Goal: Transaction & Acquisition: Purchase product/service

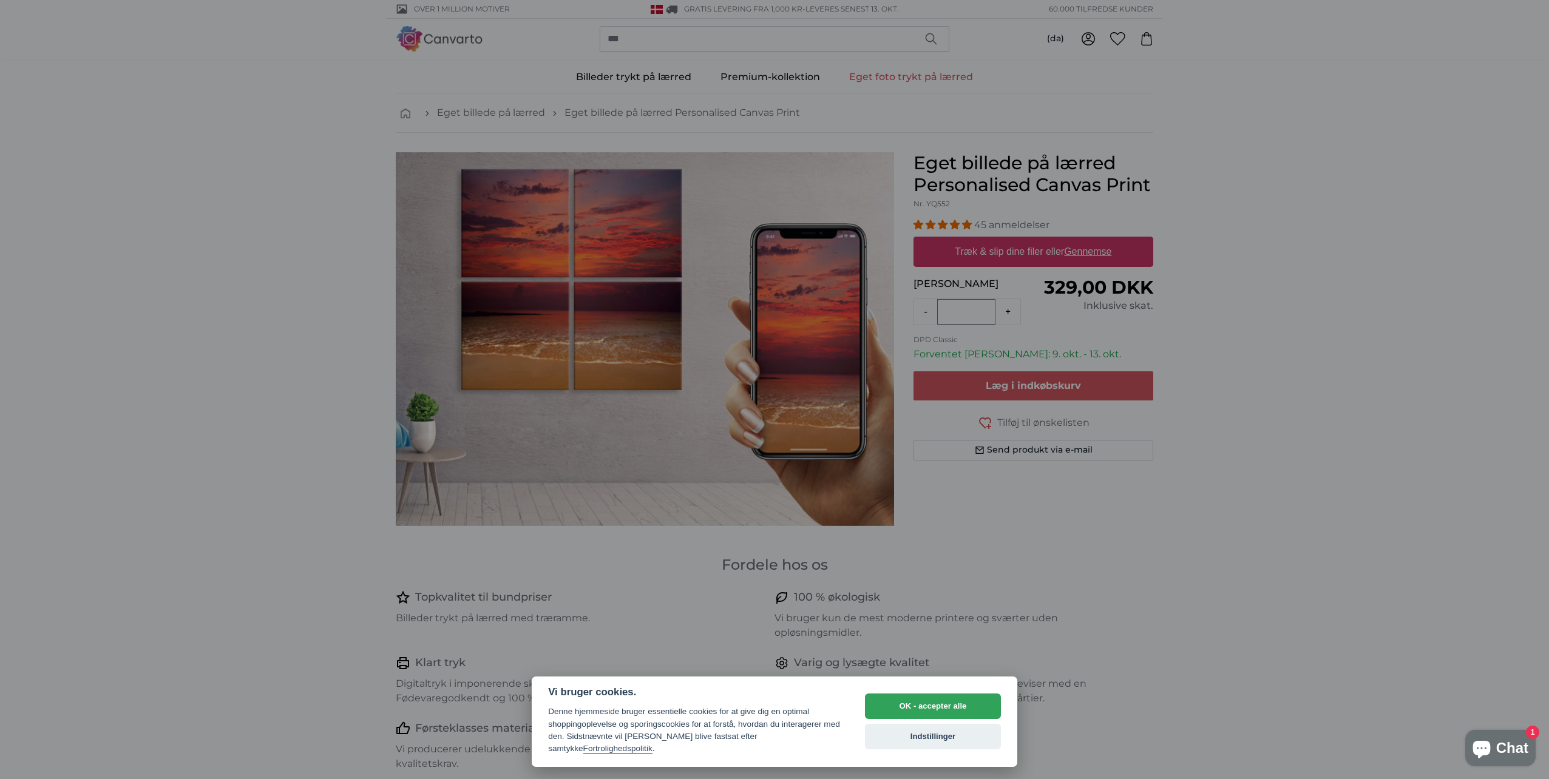
click at [1091, 256] on div at bounding box center [774, 389] width 1549 height 779
click at [946, 707] on button "OK - accepter alle" at bounding box center [933, 706] width 136 height 25
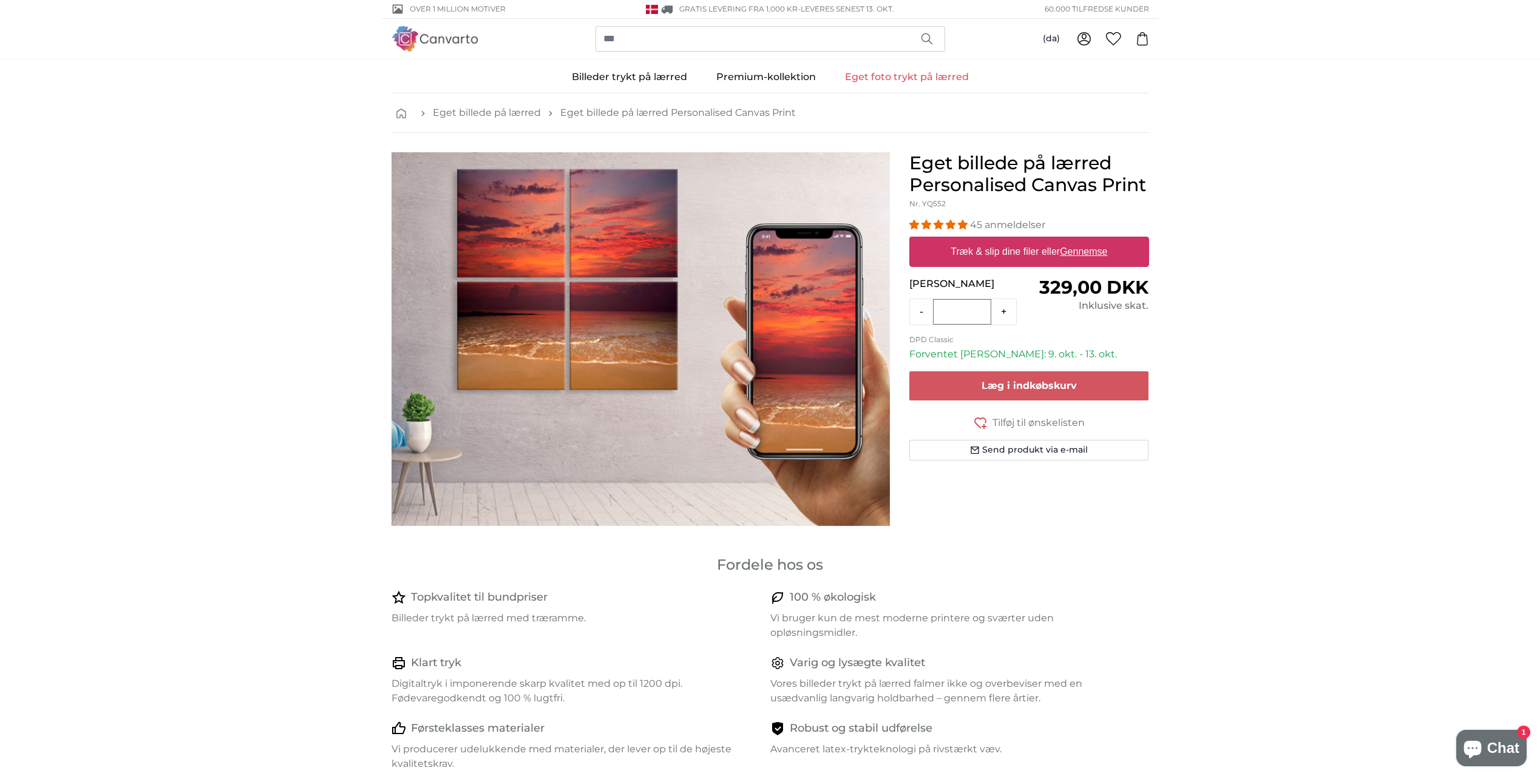
click at [1081, 249] on u "Gennemse" at bounding box center [1083, 251] width 47 height 10
click at [1081, 240] on input "Træk & slip dine filer eller Gennemse" at bounding box center [1029, 239] width 240 height 4
type input "**********"
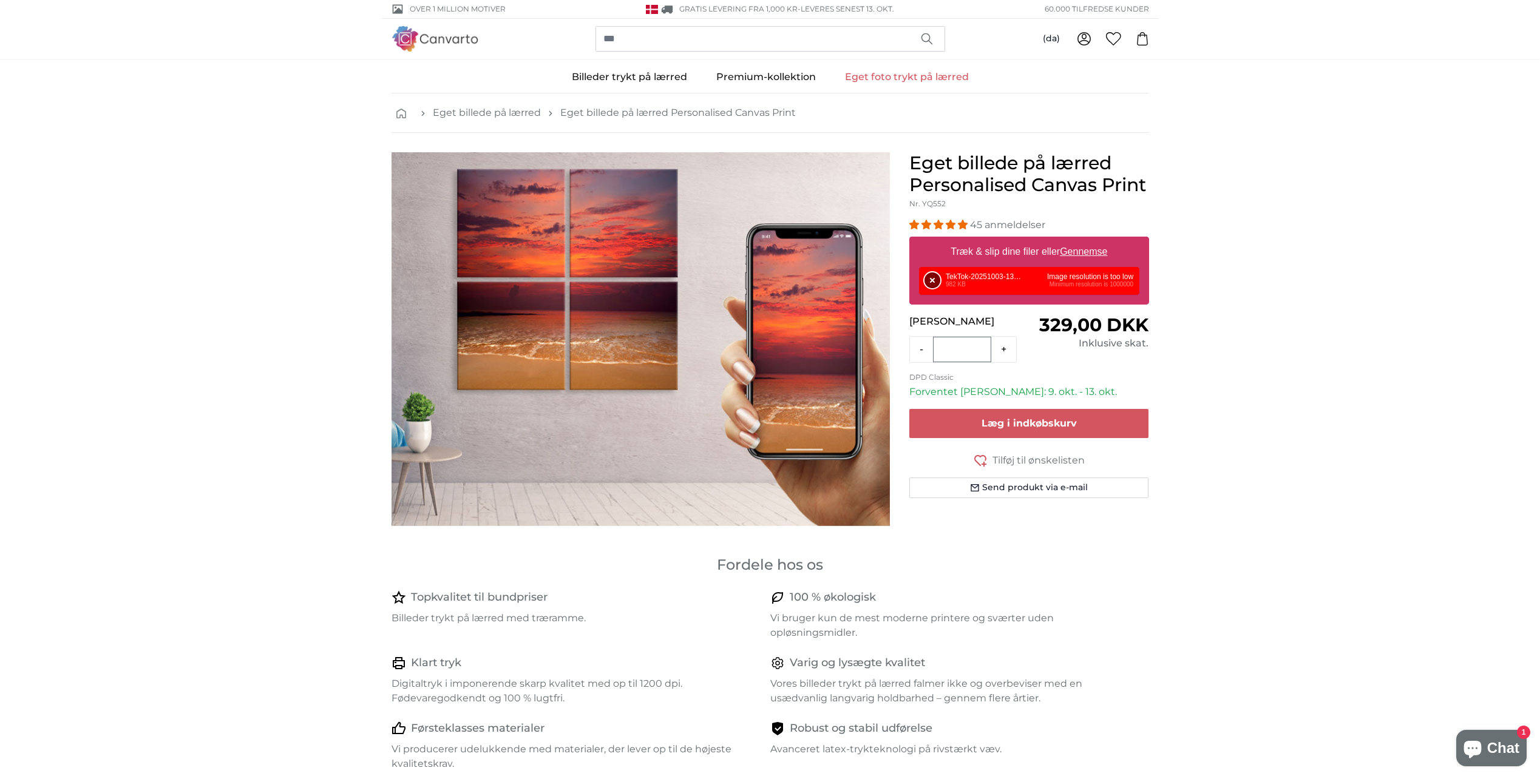
click at [934, 281] on button "Fjern" at bounding box center [933, 281] width 16 height 16
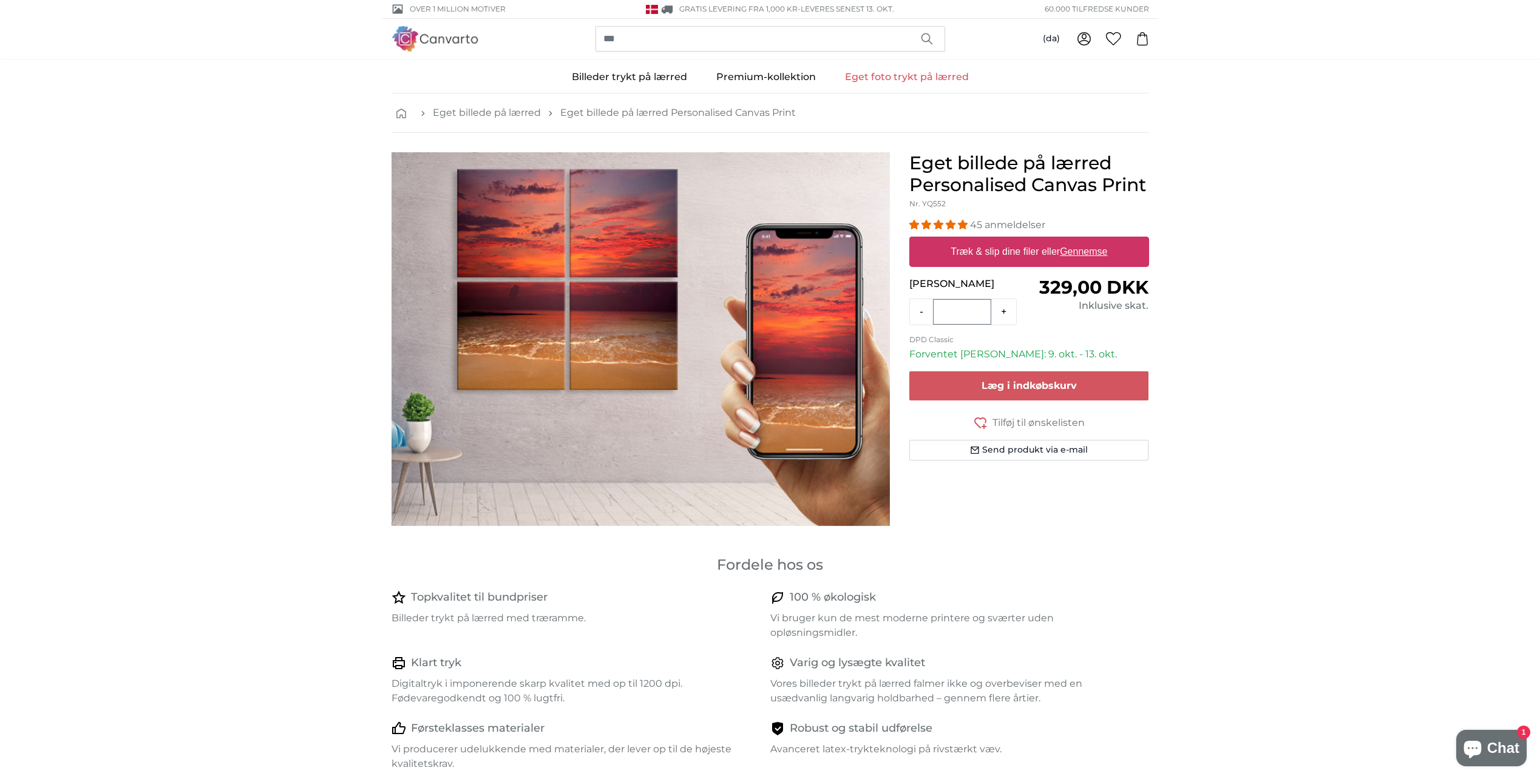
click at [1102, 247] on u "Gennemse" at bounding box center [1083, 251] width 47 height 10
click at [1102, 240] on input "Træk & slip dine filer eller Gennemse" at bounding box center [1029, 239] width 240 height 4
type input "**********"
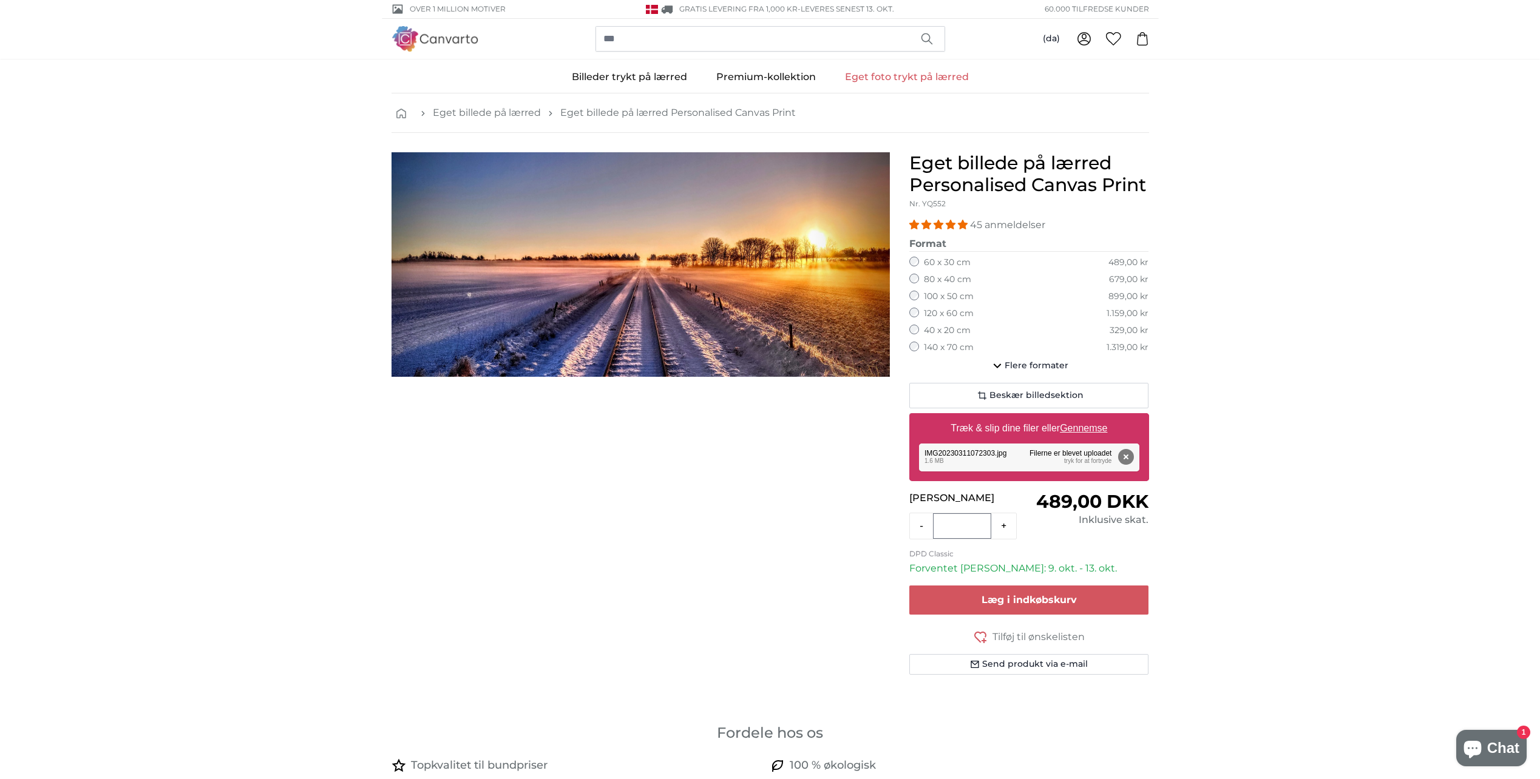
click at [935, 296] on label "100 x 50 cm" at bounding box center [949, 297] width 50 height 12
click at [1018, 359] on button "Flere formater" at bounding box center [1029, 366] width 240 height 24
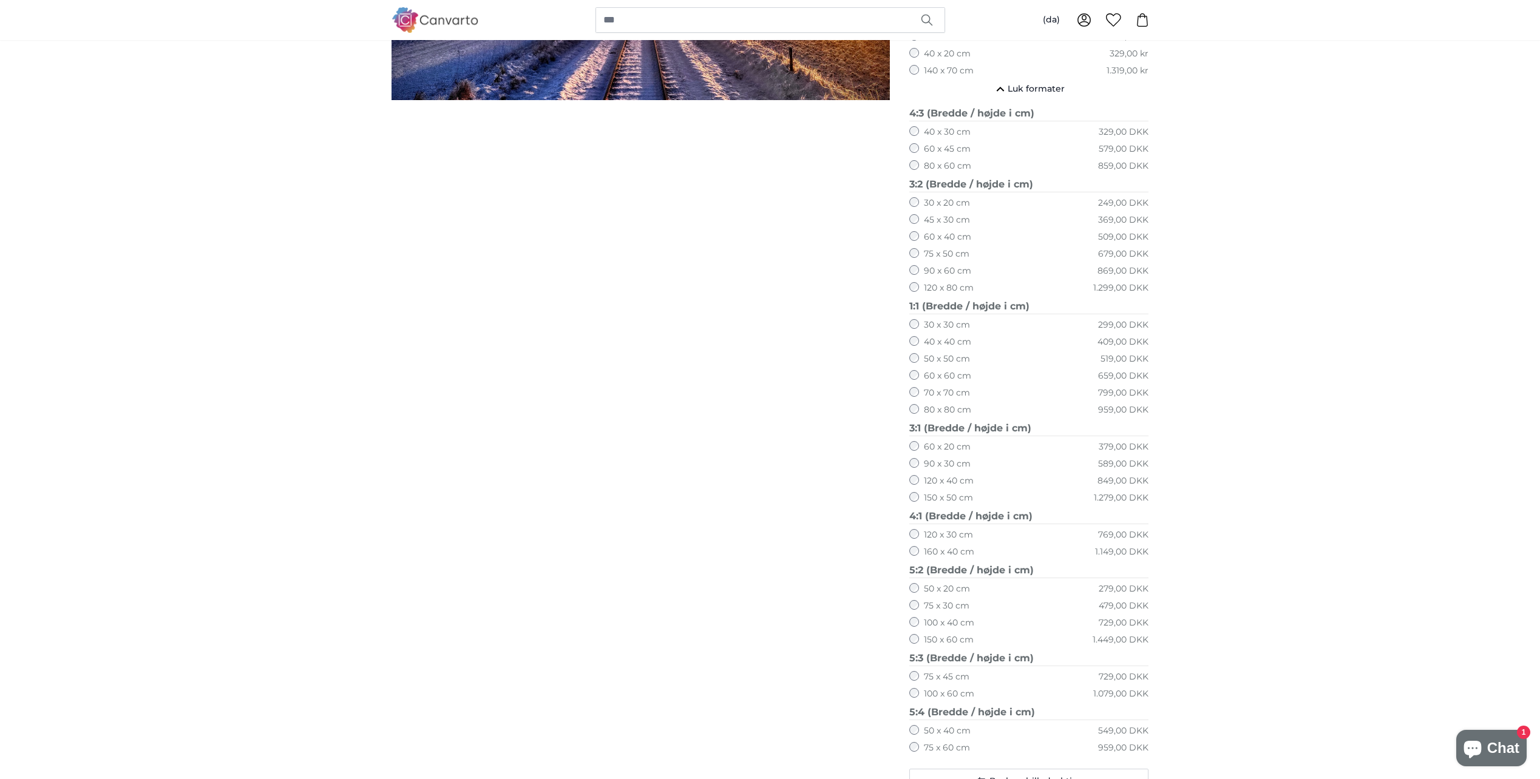
scroll to position [364, 0]
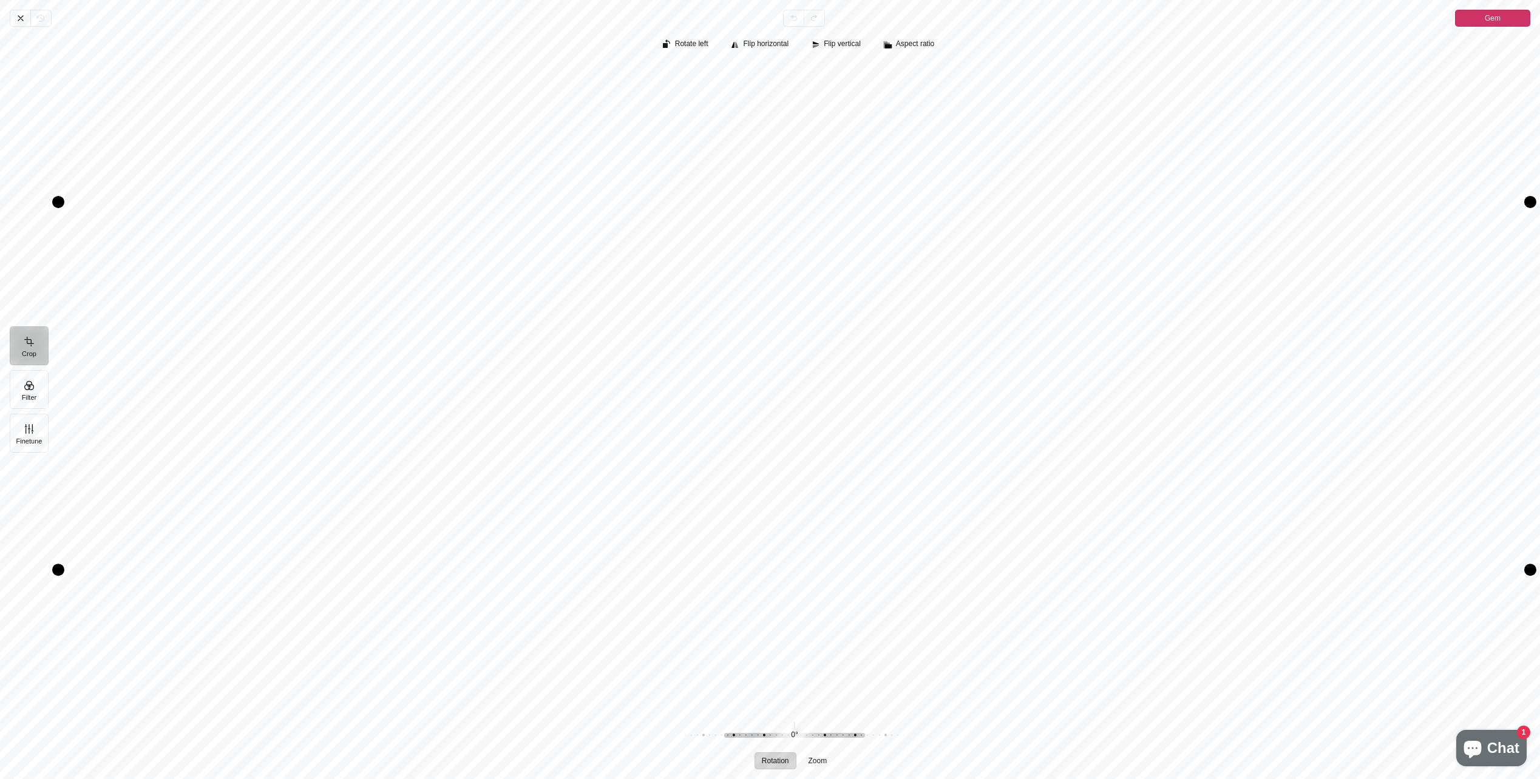
drag, startPoint x: 843, startPoint y: 237, endPoint x: 815, endPoint y: 387, distance: 153.1
click at [815, 387] on div "Pintura" at bounding box center [794, 386] width 1472 height 646
click at [17, 16] on icon "Pintura" at bounding box center [21, 18] width 10 height 10
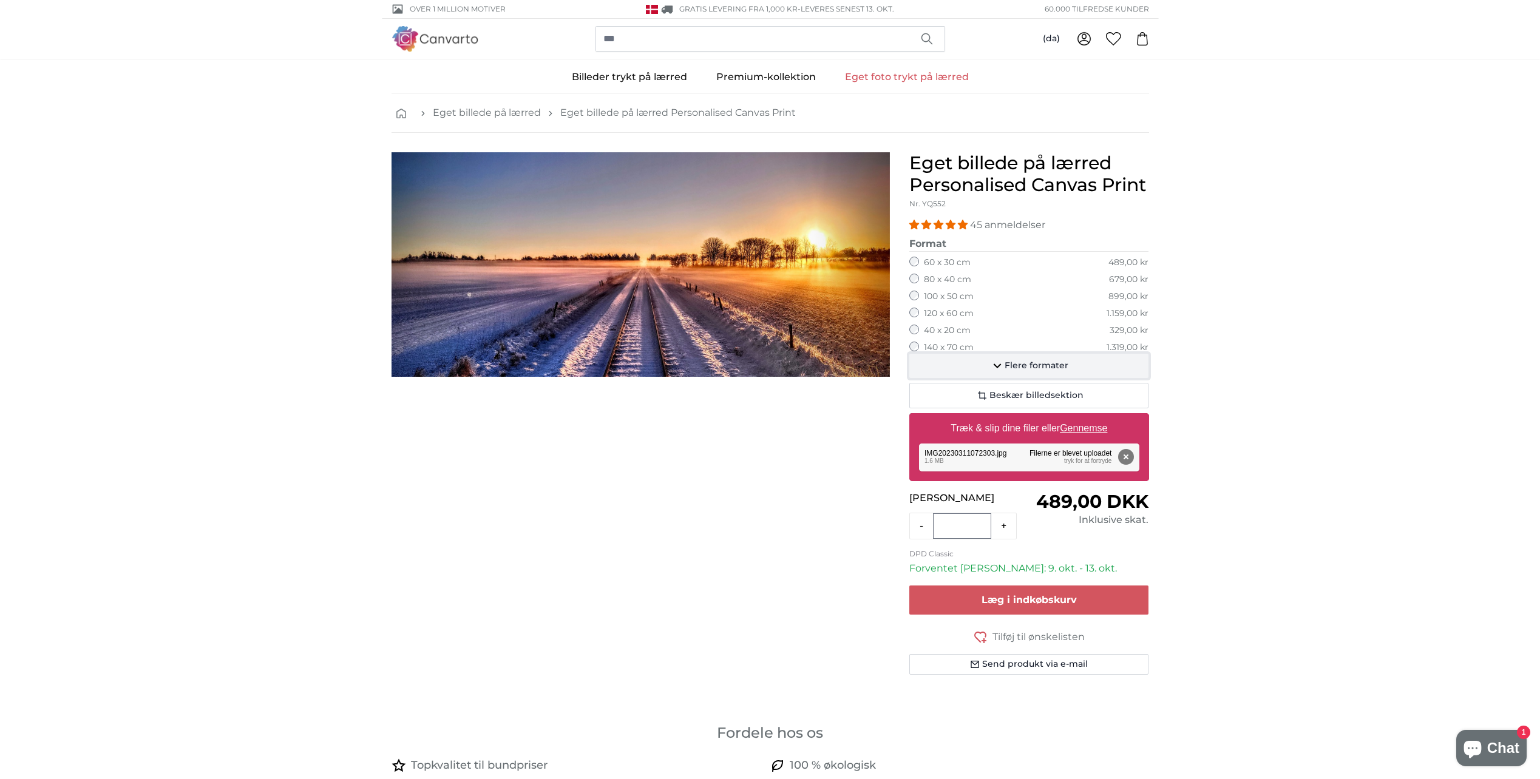
click at [1031, 361] on span "Flere formater" at bounding box center [1037, 366] width 64 height 12
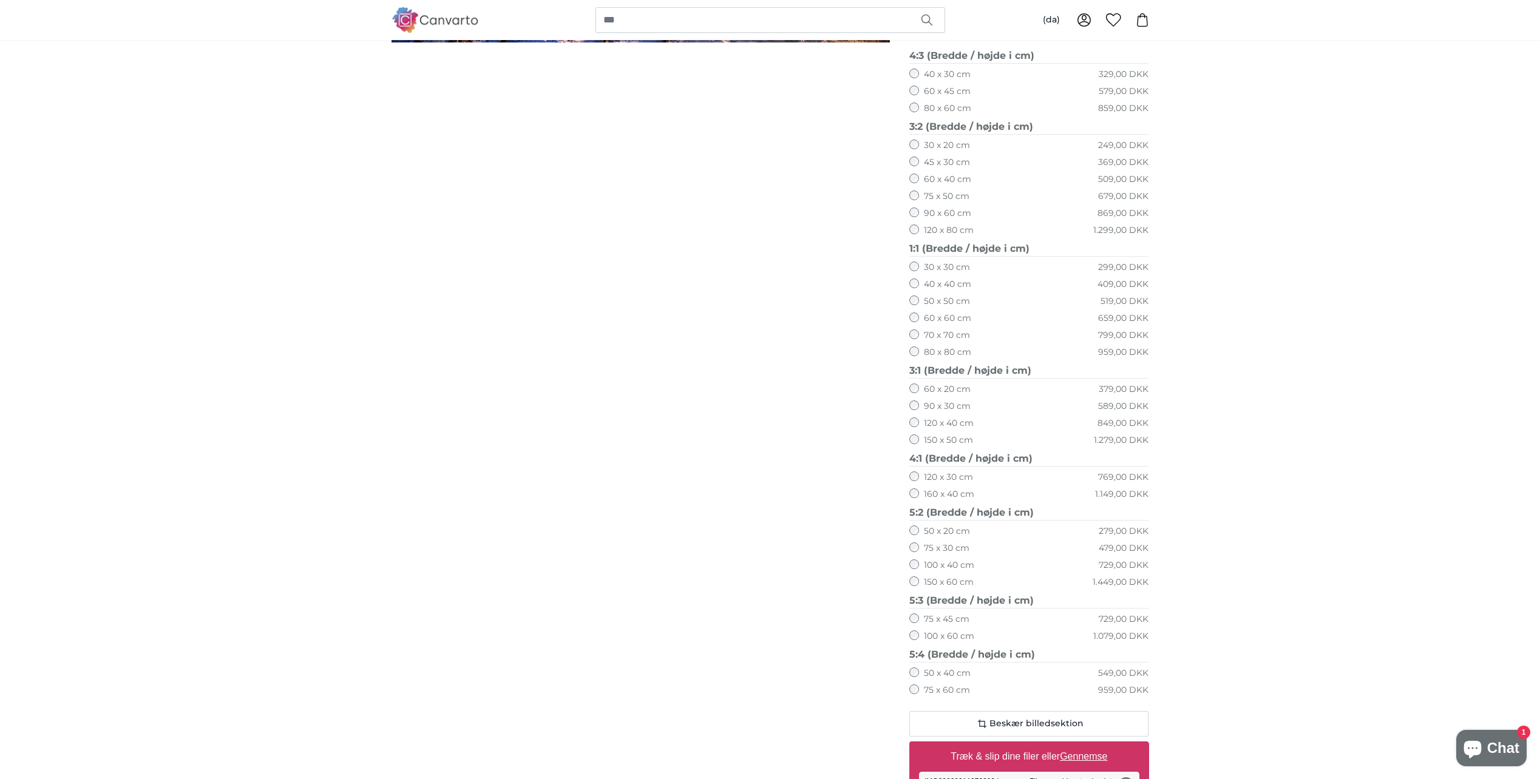
scroll to position [364, 0]
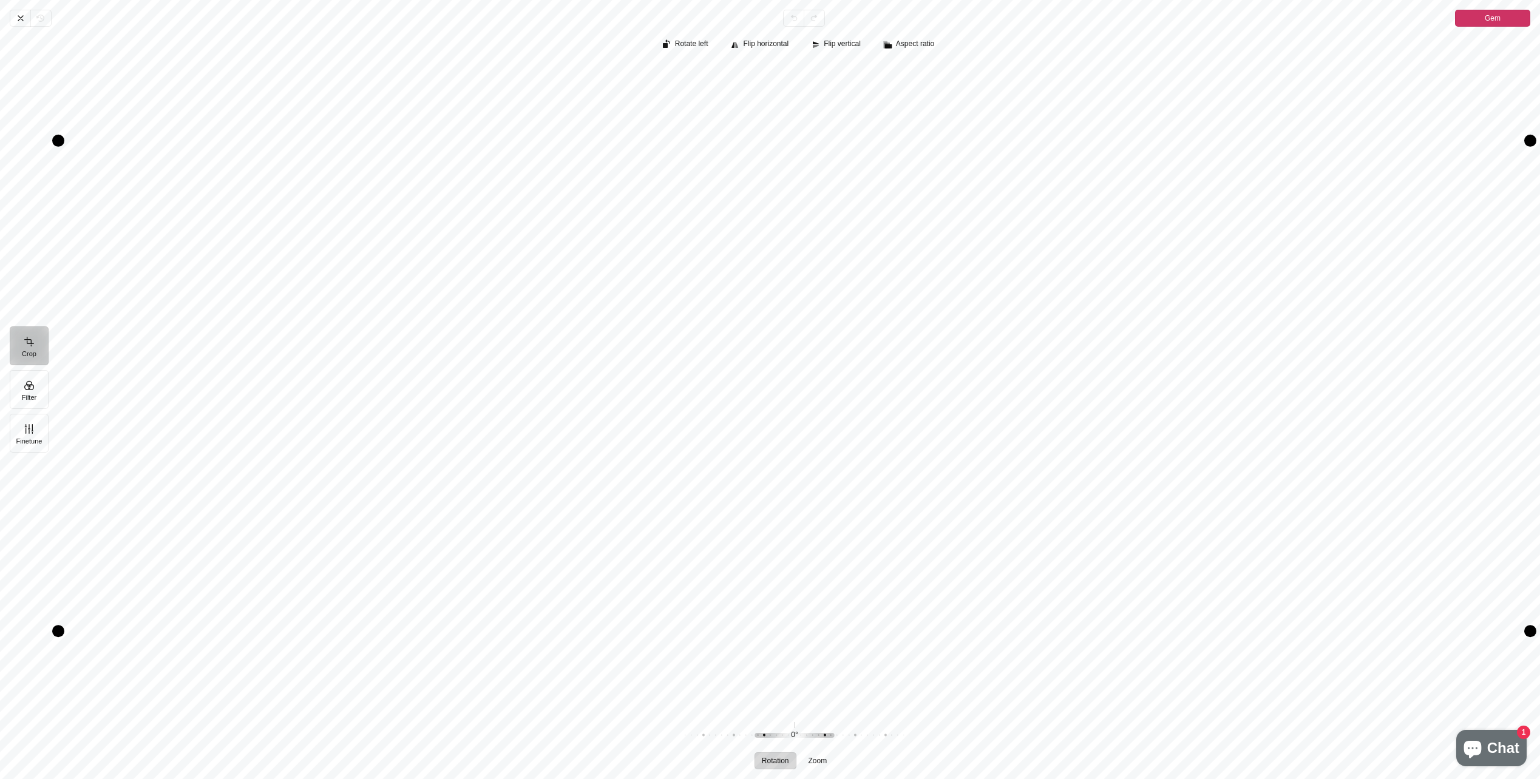
drag, startPoint x: 915, startPoint y: 412, endPoint x: 914, endPoint y: 396, distance: 15.2
click at [914, 396] on div "Pintura" at bounding box center [794, 386] width 1472 height 646
click at [20, 21] on icon "Pintura" at bounding box center [21, 18] width 10 height 10
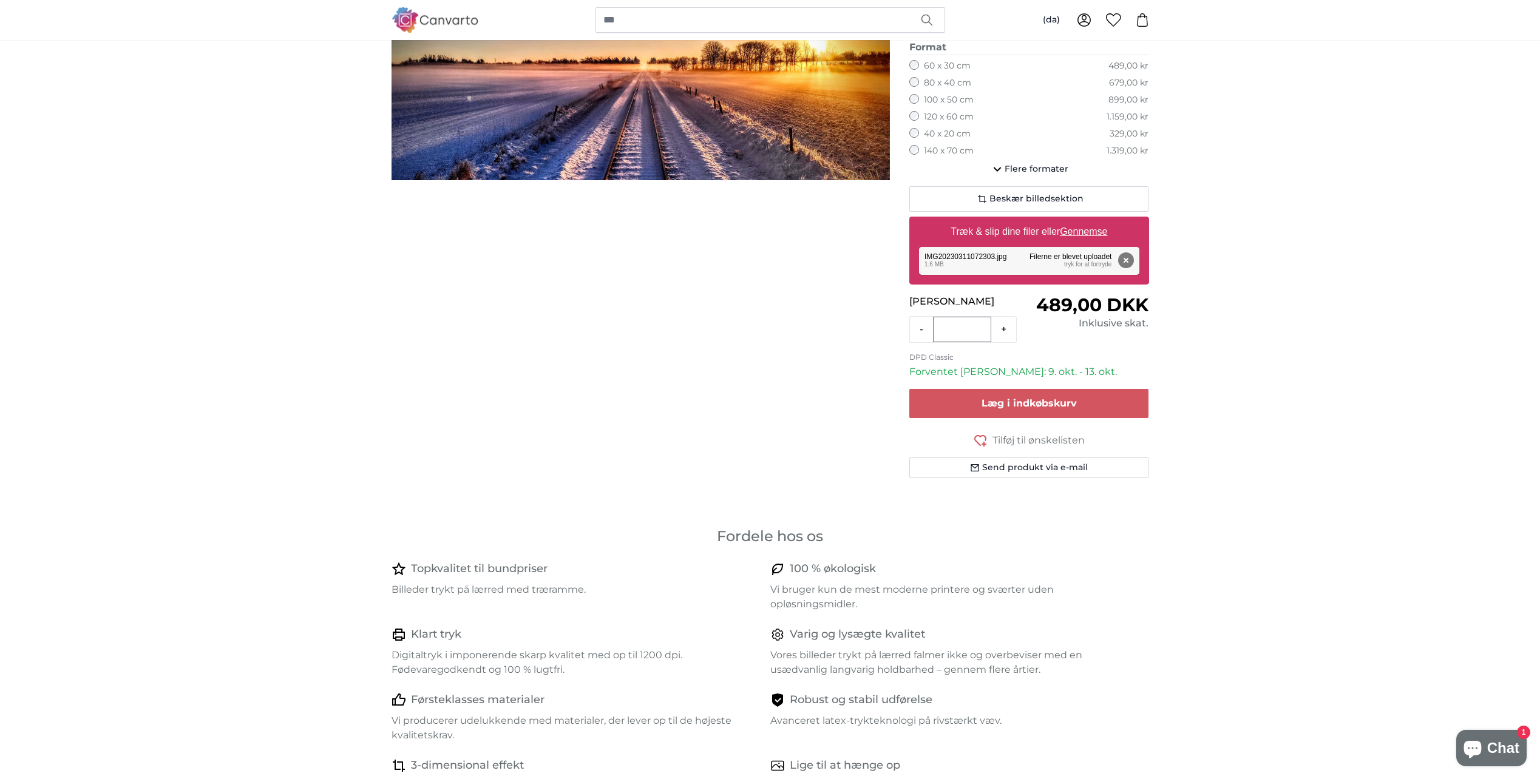
scroll to position [182, 0]
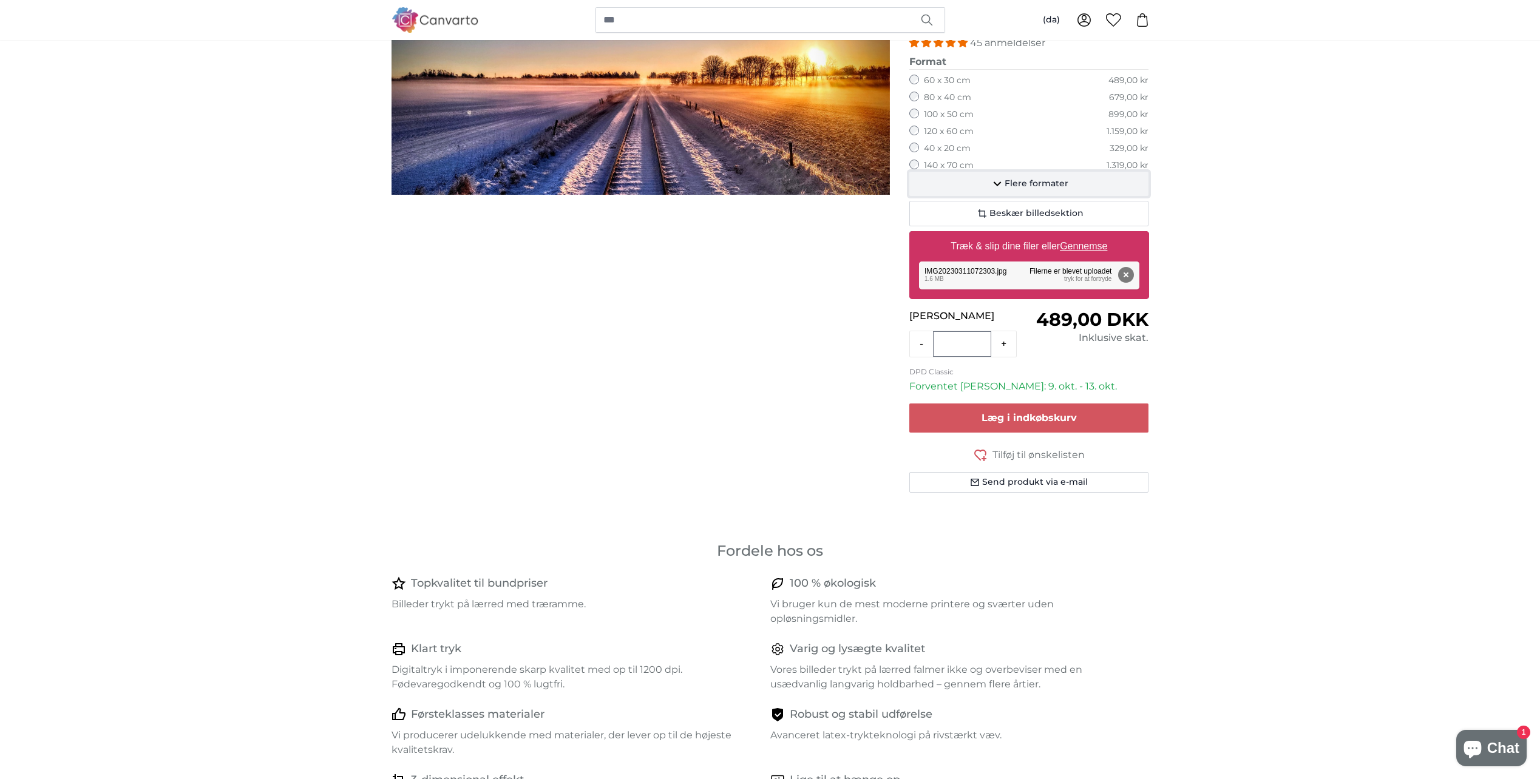
click at [1042, 185] on span "Flere formater" at bounding box center [1037, 184] width 64 height 12
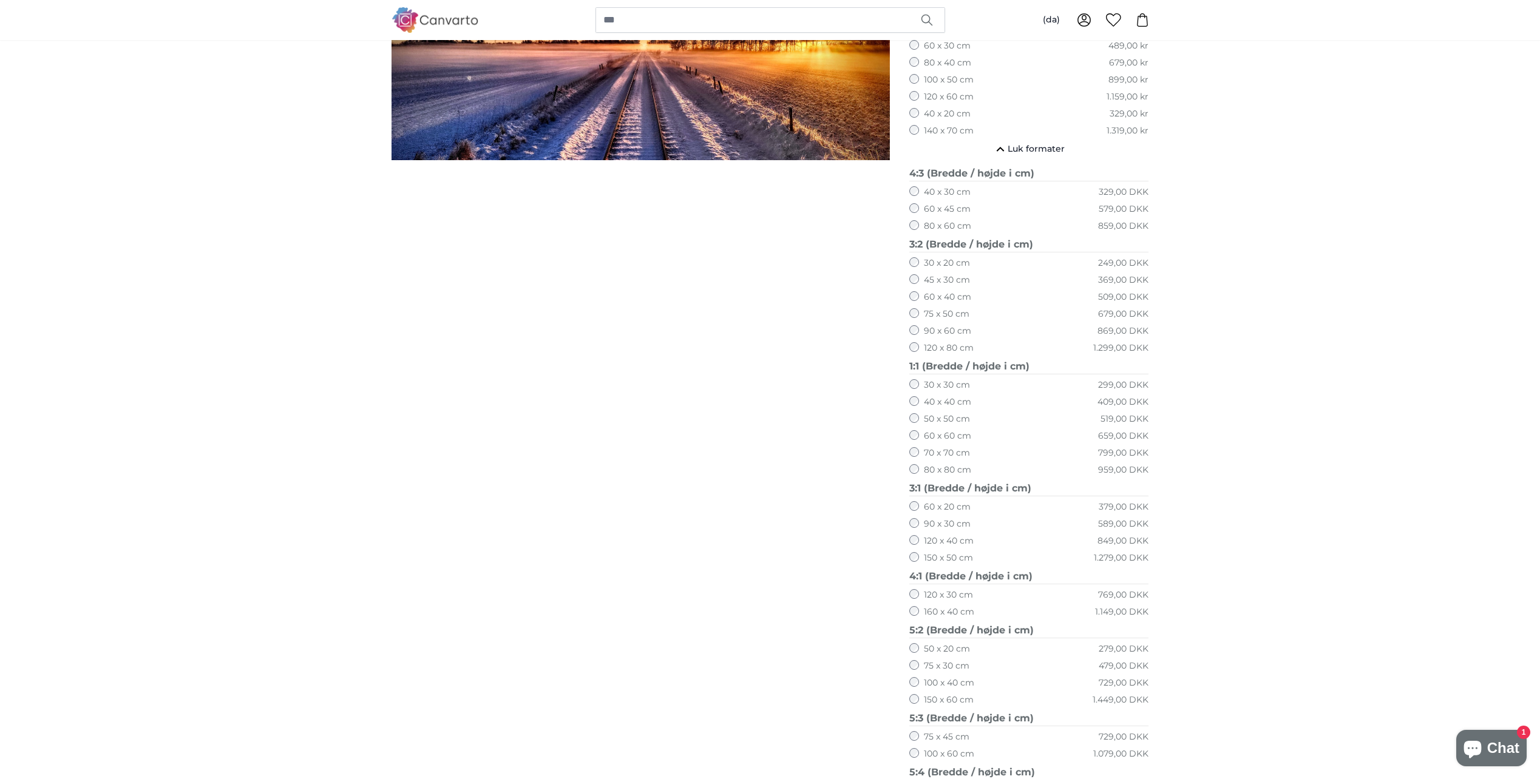
scroll to position [304, 0]
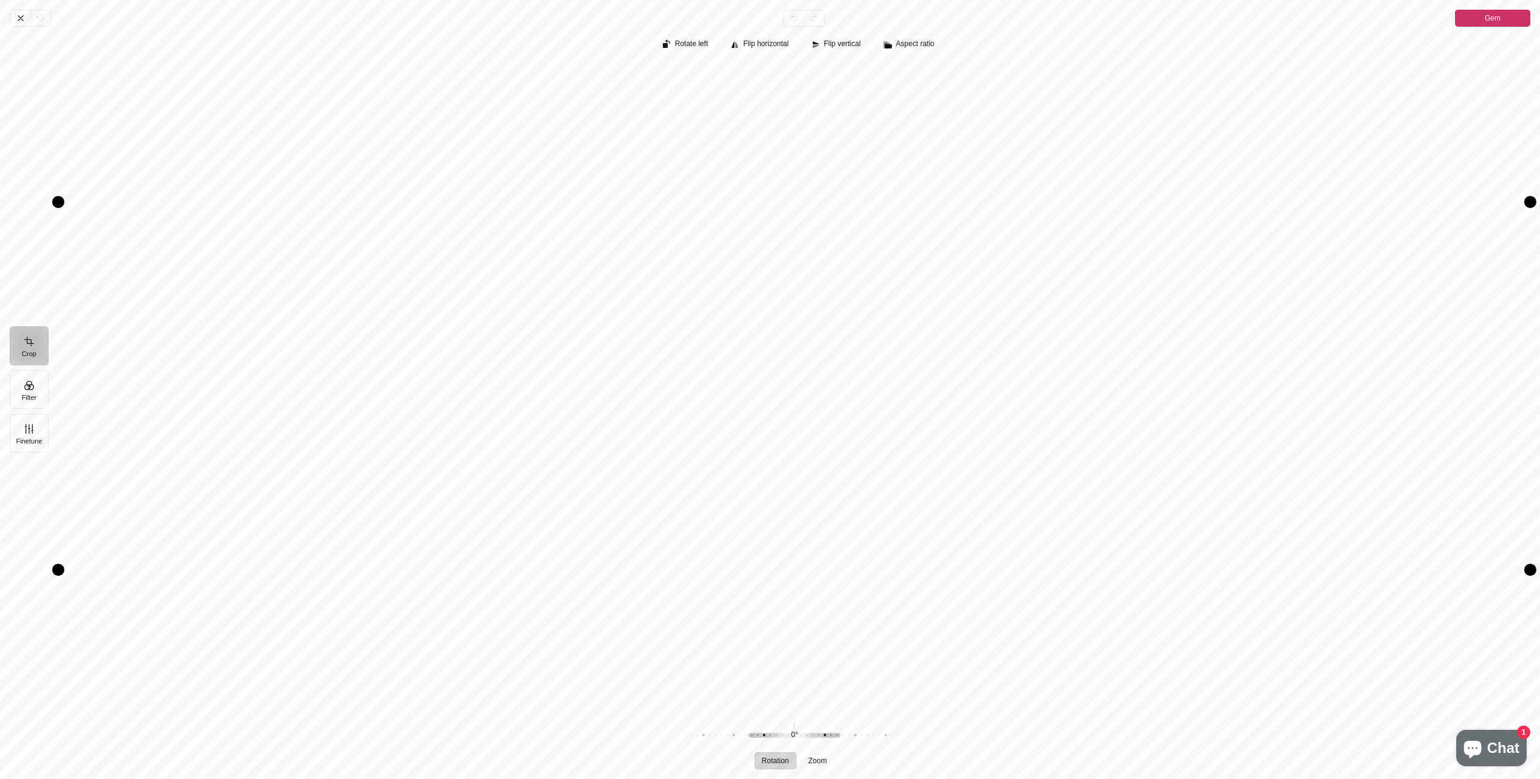
drag, startPoint x: 865, startPoint y: 367, endPoint x: 872, endPoint y: 421, distance: 55.0
click at [872, 421] on div "Pintura" at bounding box center [794, 386] width 1472 height 646
click at [18, 19] on icon "Pintura" at bounding box center [21, 18] width 10 height 10
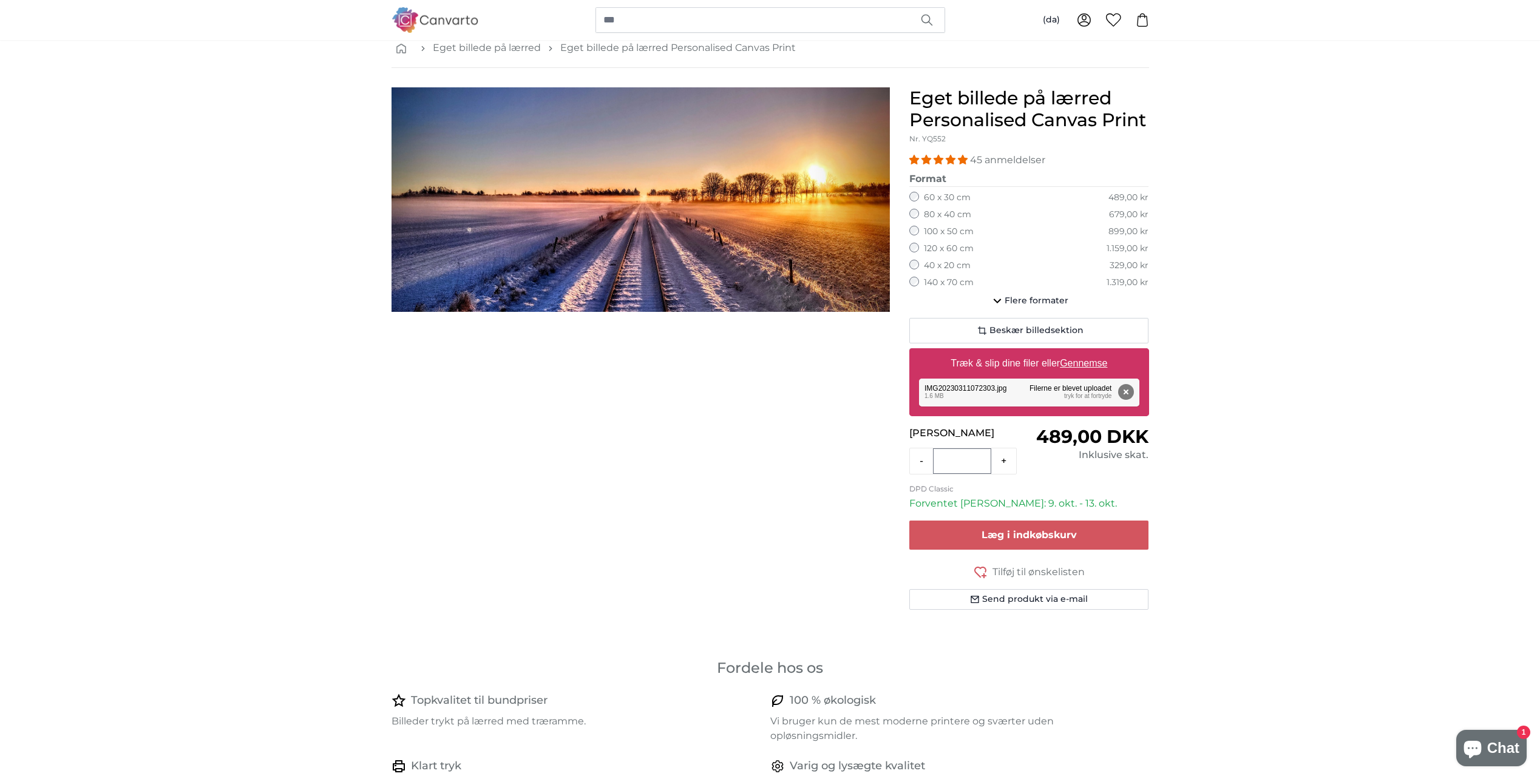
scroll to position [61, 0]
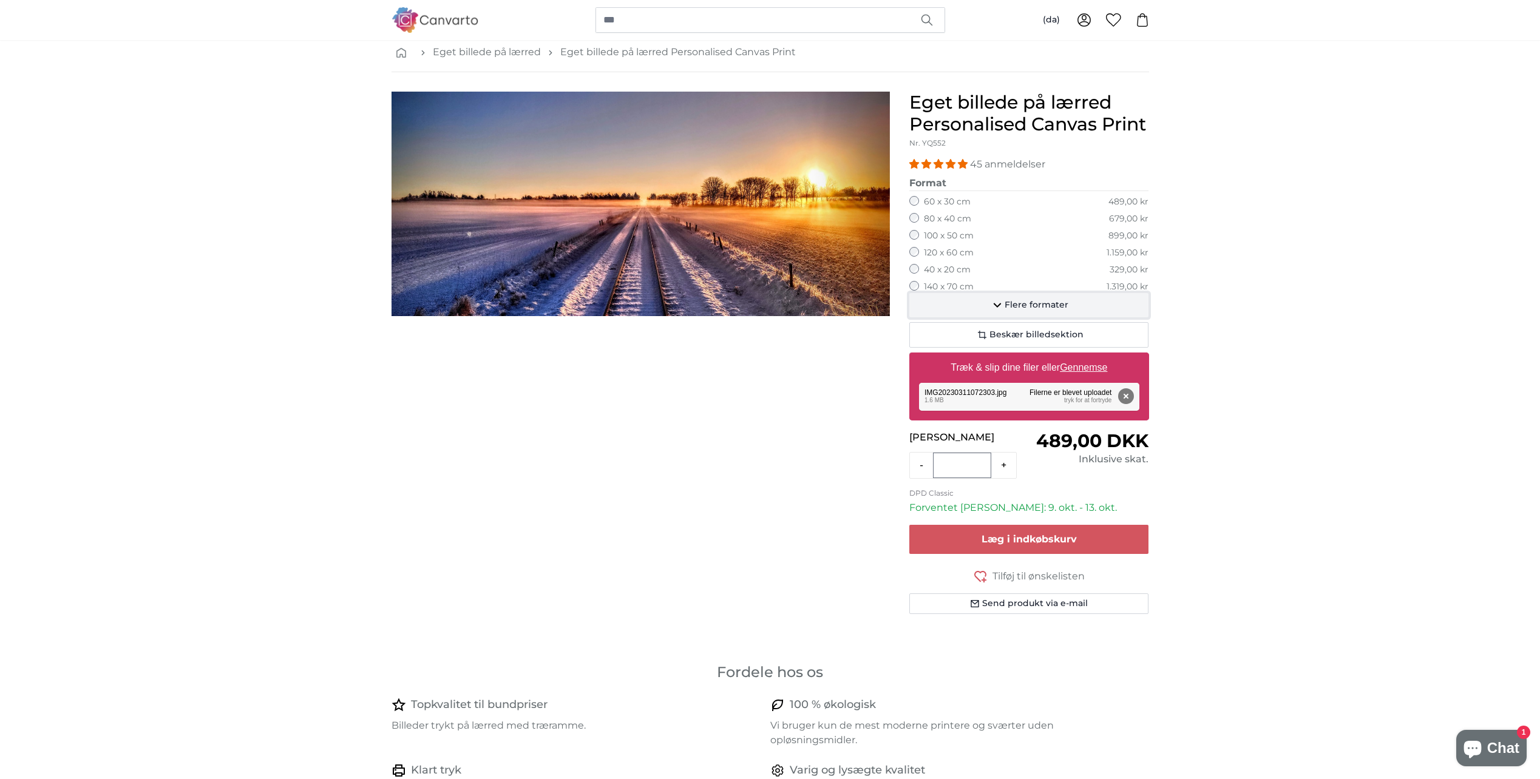
click at [1026, 299] on span "Flere formater" at bounding box center [1037, 305] width 64 height 12
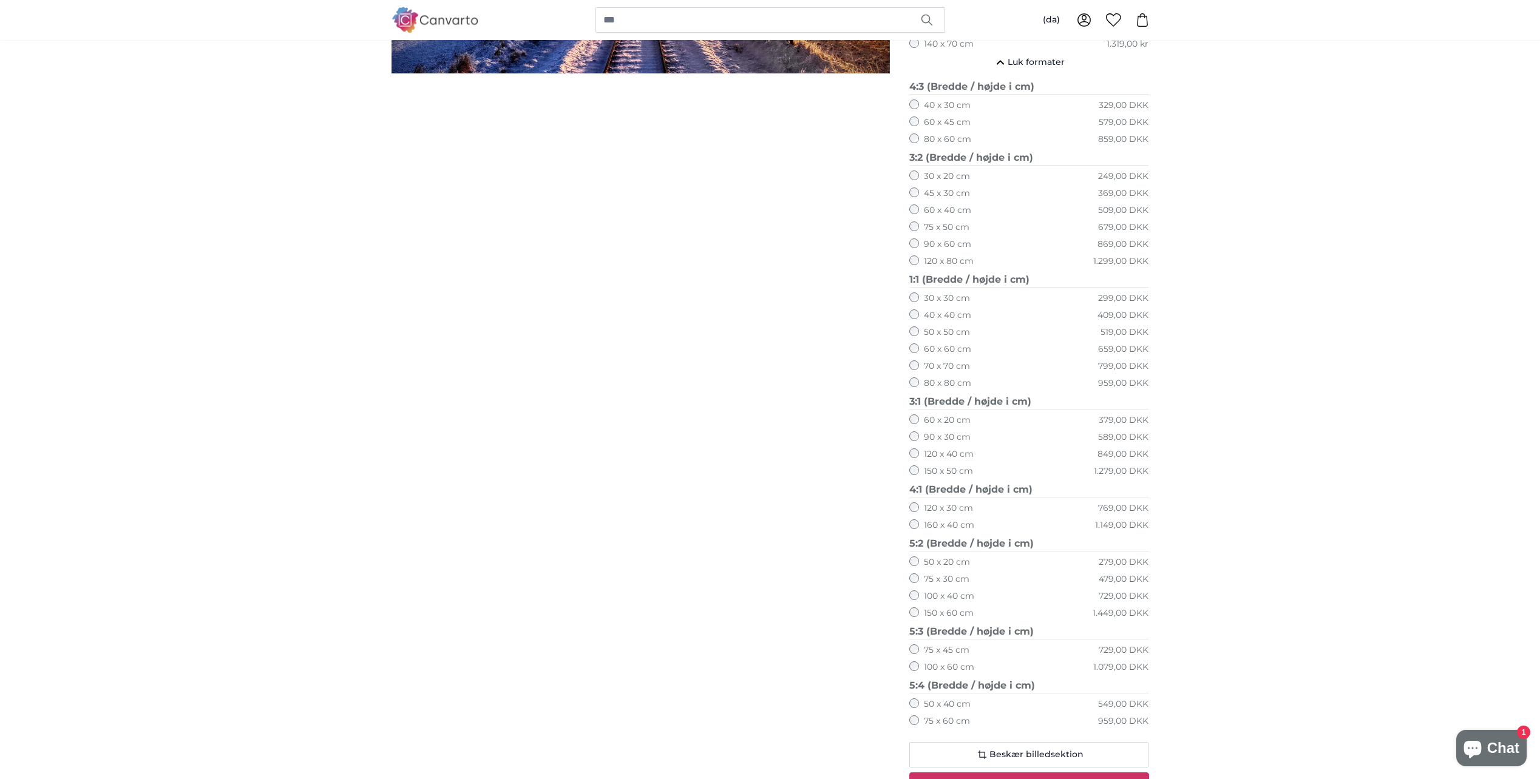
scroll to position [364, 0]
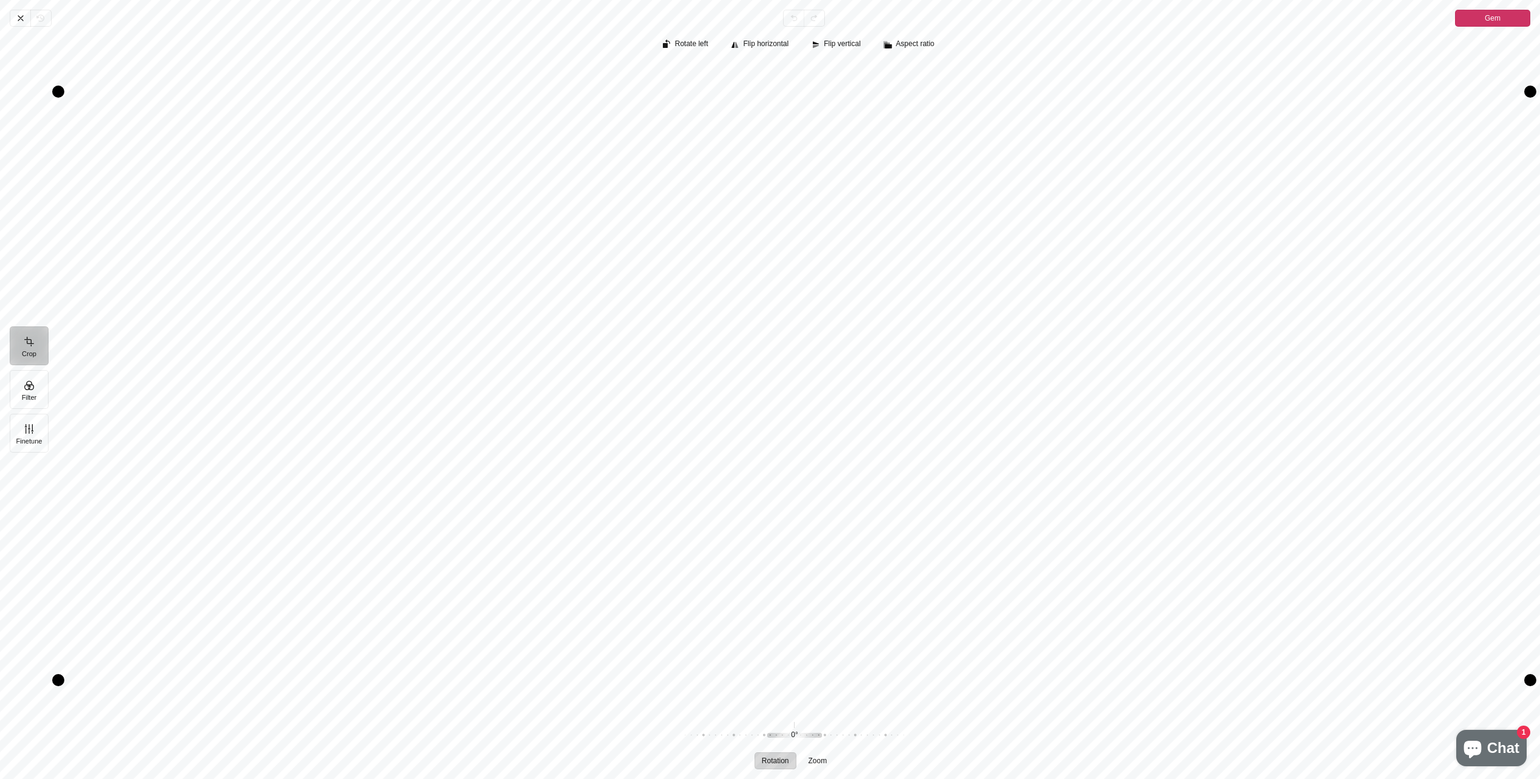
click at [906, 535] on div "Pintura" at bounding box center [794, 386] width 1472 height 646
click at [19, 20] on icon "Pintura" at bounding box center [20, 18] width 5 height 5
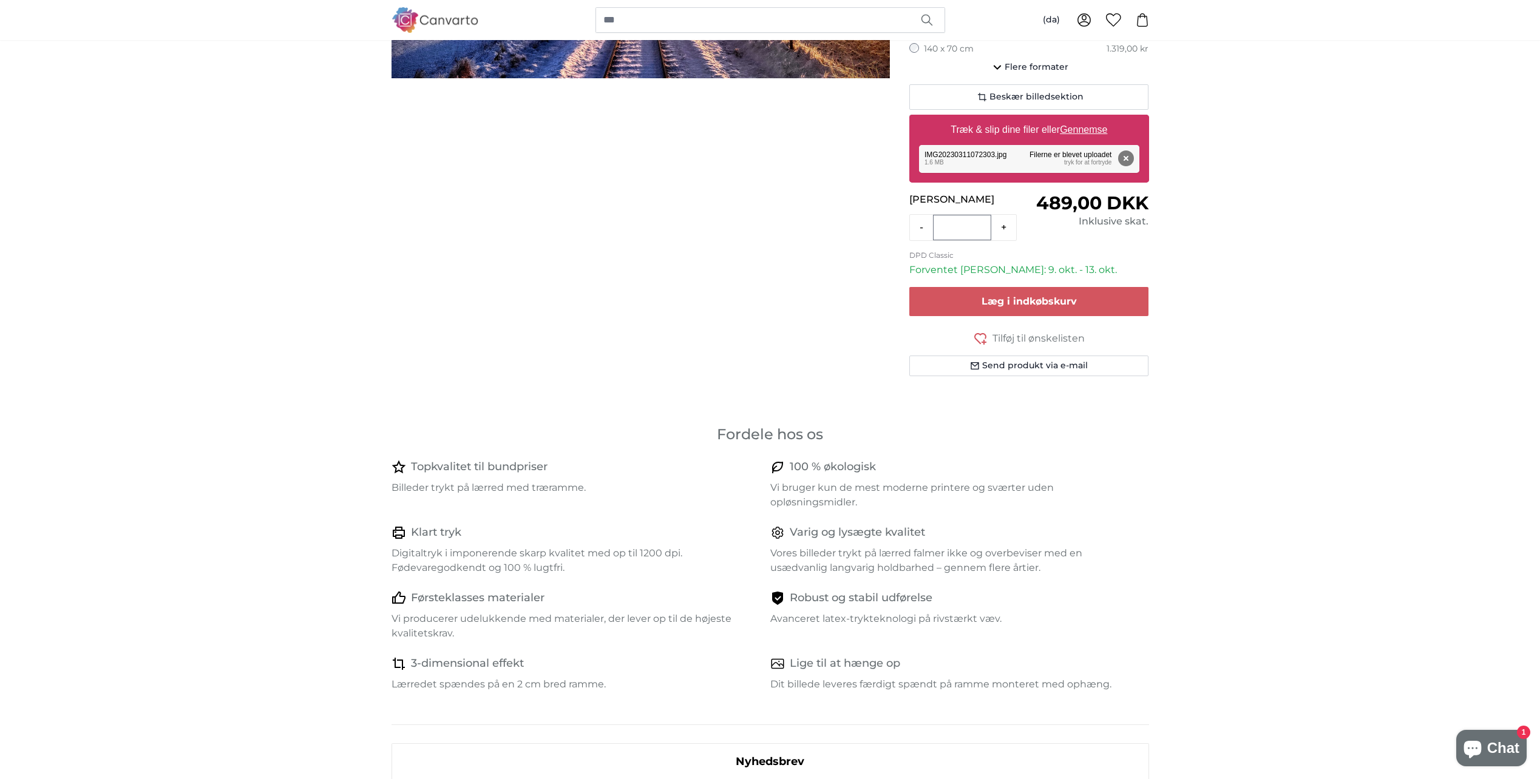
scroll to position [121, 0]
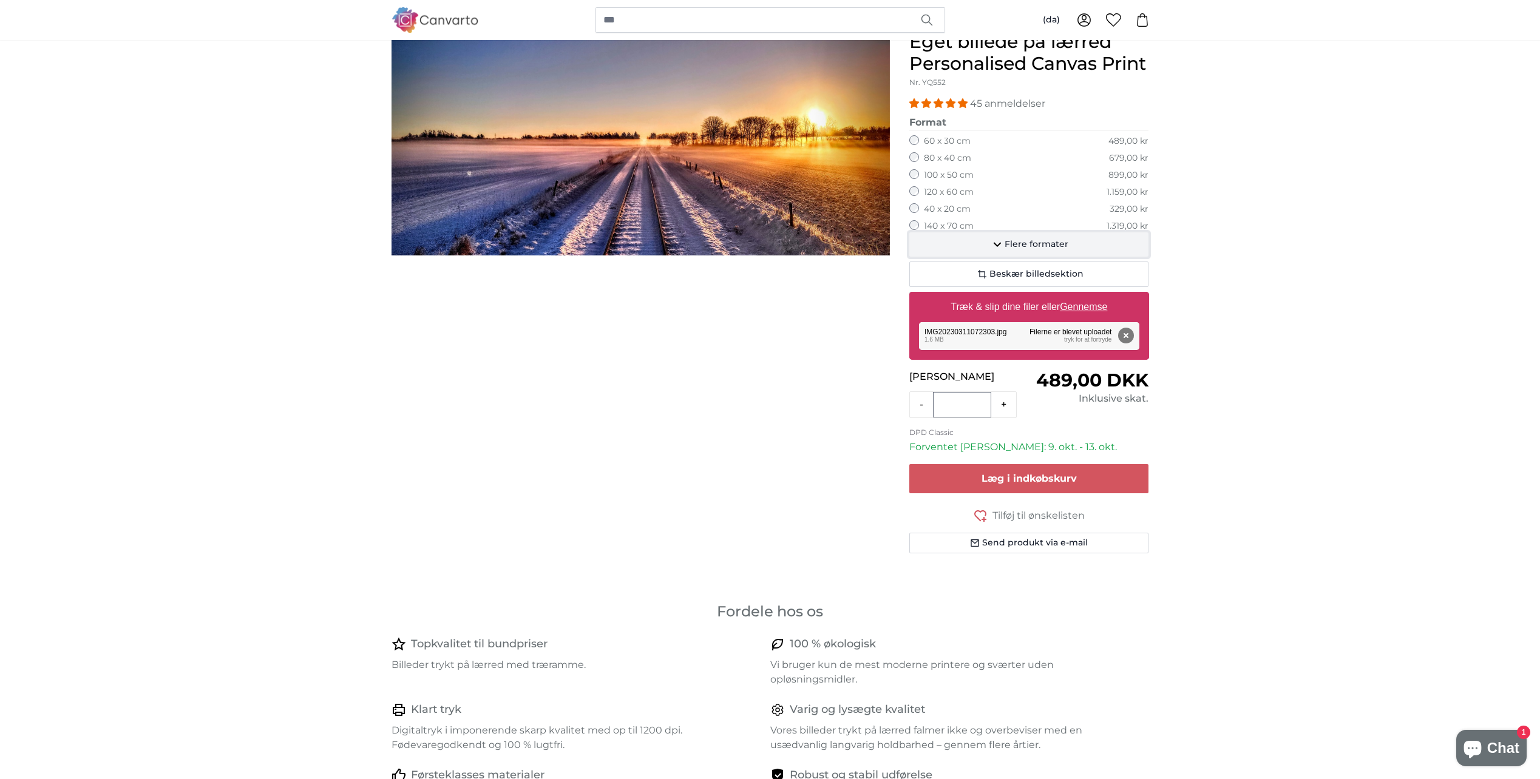
click at [1032, 237] on button "Flere formater" at bounding box center [1029, 244] width 240 height 24
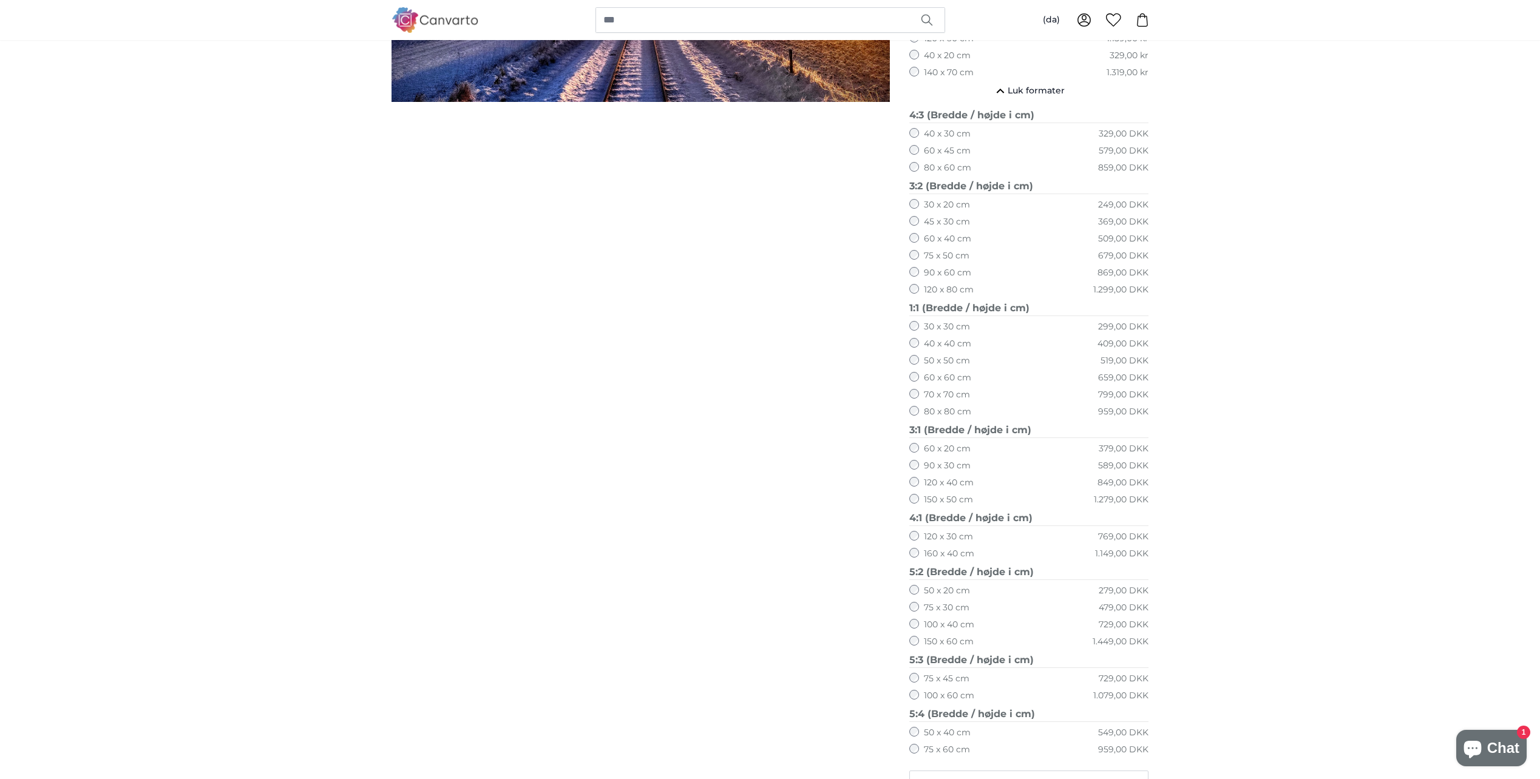
scroll to position [304, 0]
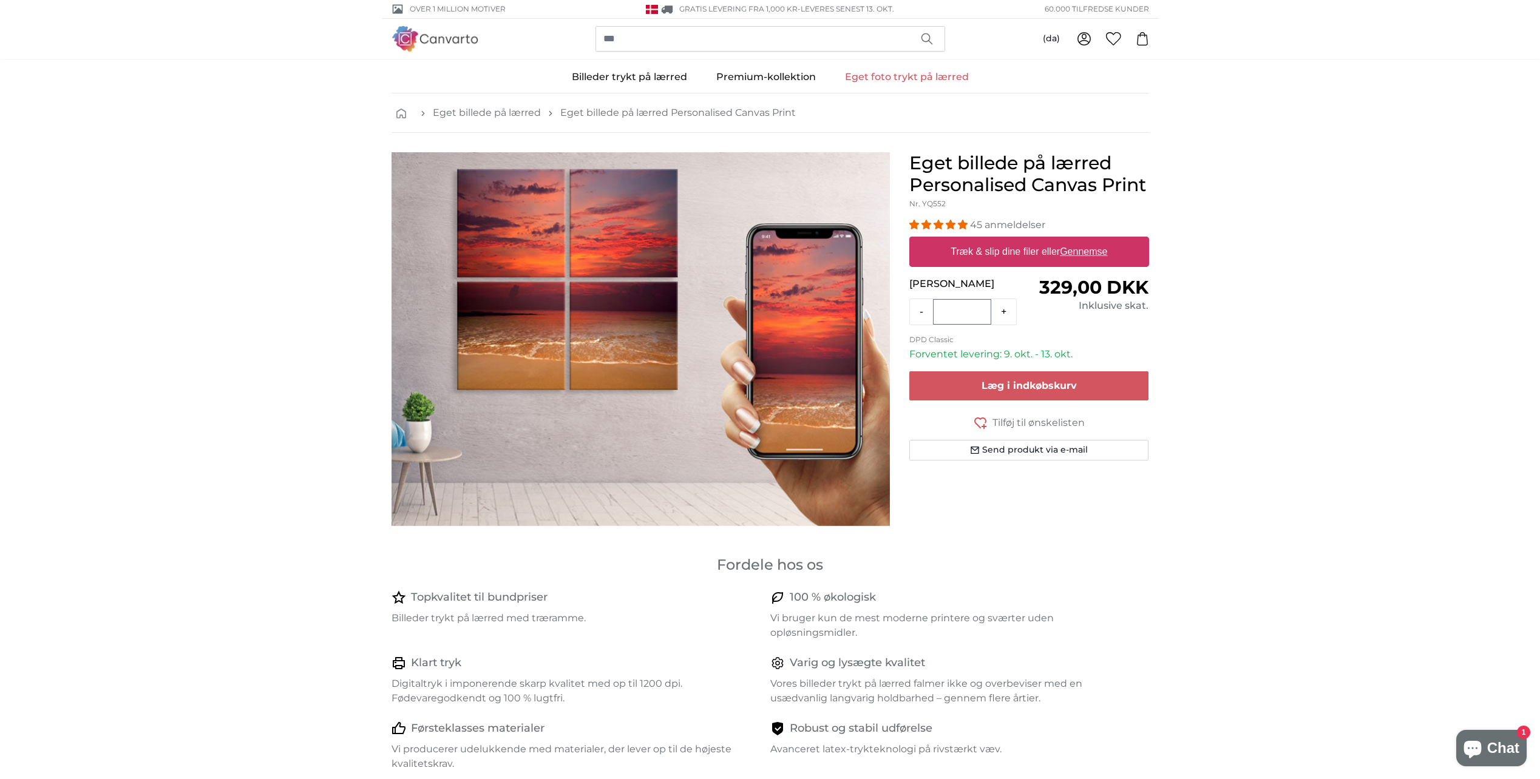
click at [1079, 249] on u "Gennemse" at bounding box center [1083, 251] width 47 height 10
click at [1079, 240] on input "Træk & slip dine filer eller Gennemse" at bounding box center [1029, 239] width 240 height 4
type input "**********"
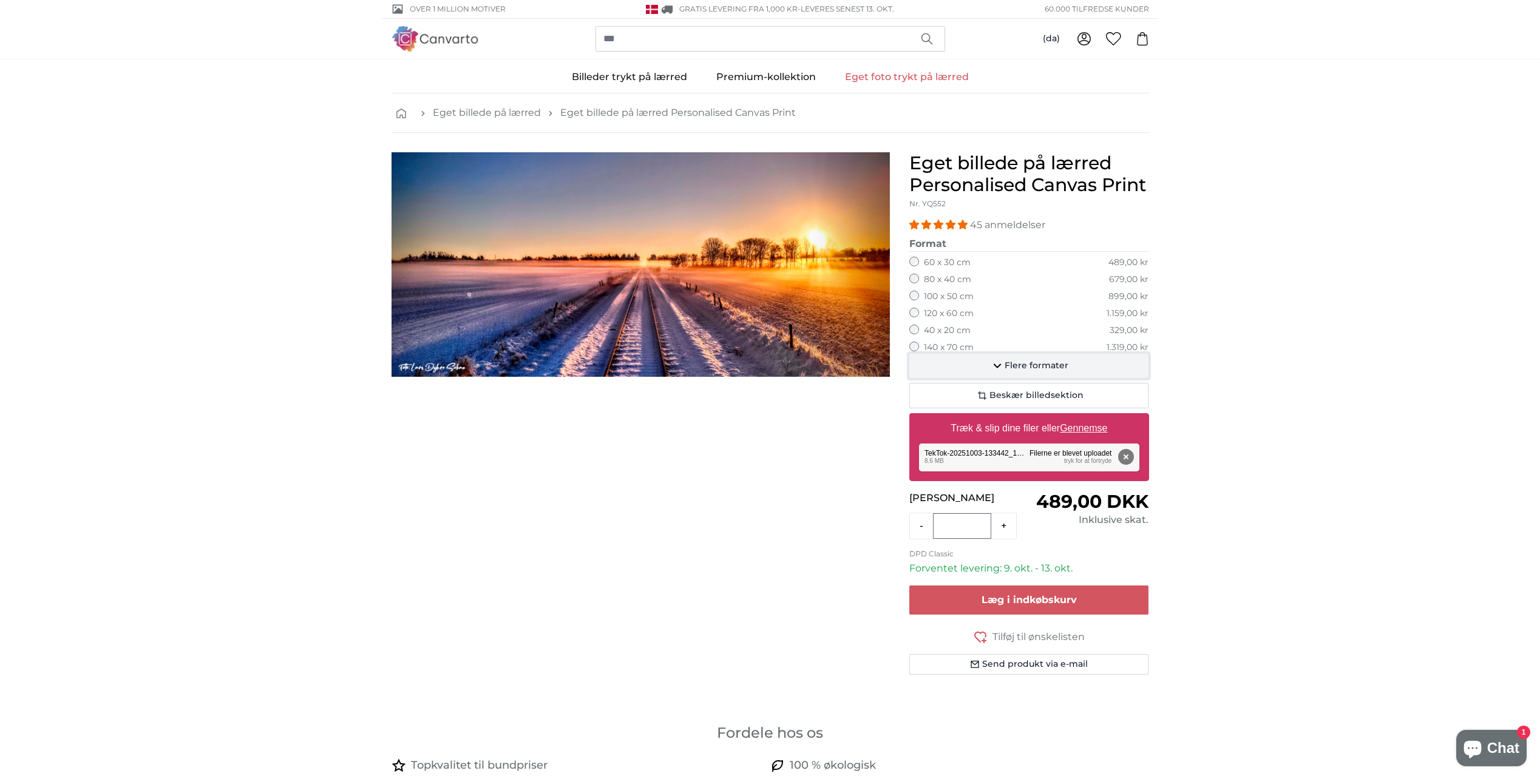
click at [1057, 364] on span "Flere formater" at bounding box center [1037, 366] width 64 height 12
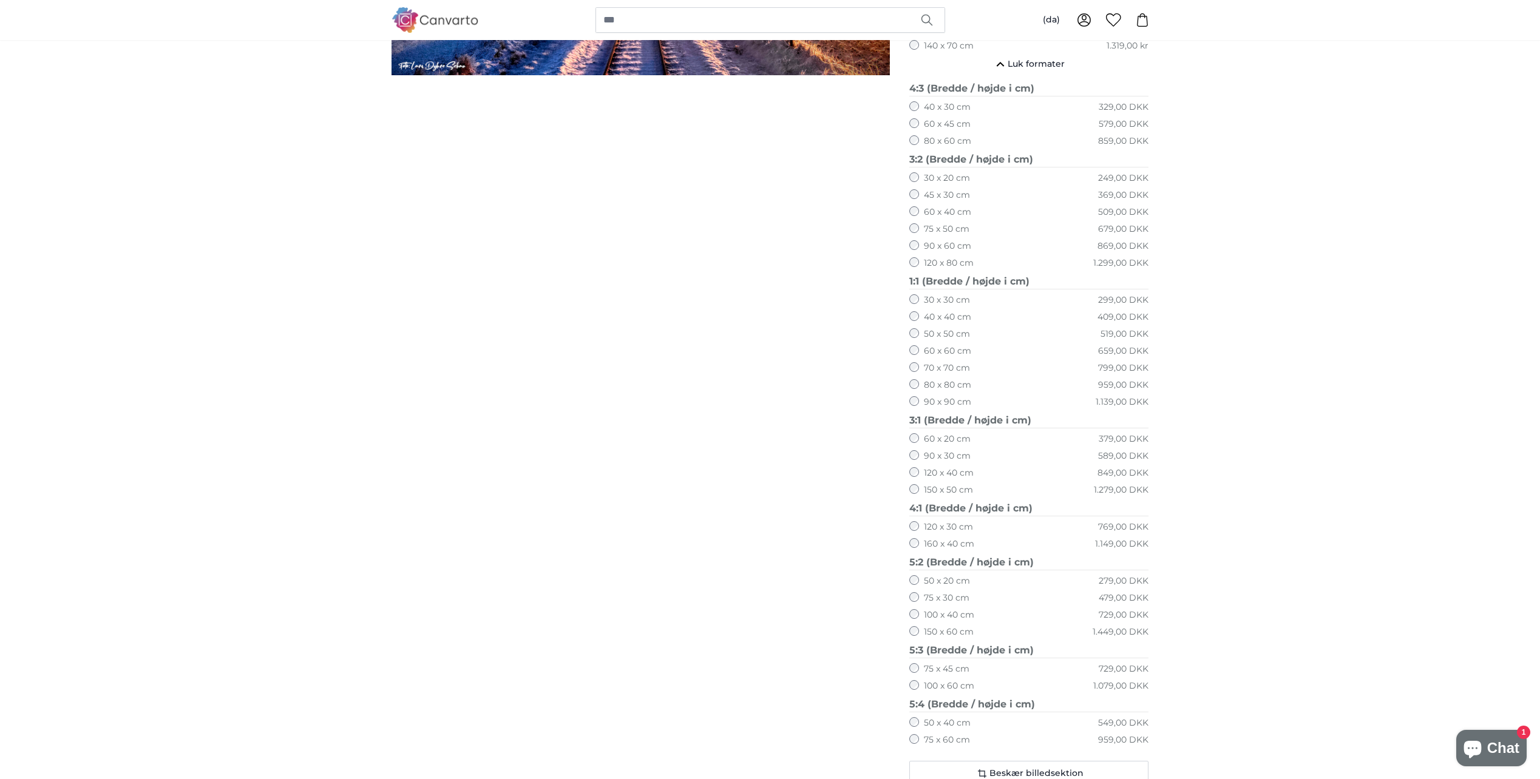
scroll to position [304, 0]
click at [930, 629] on label "150 x 60 cm" at bounding box center [949, 631] width 50 height 12
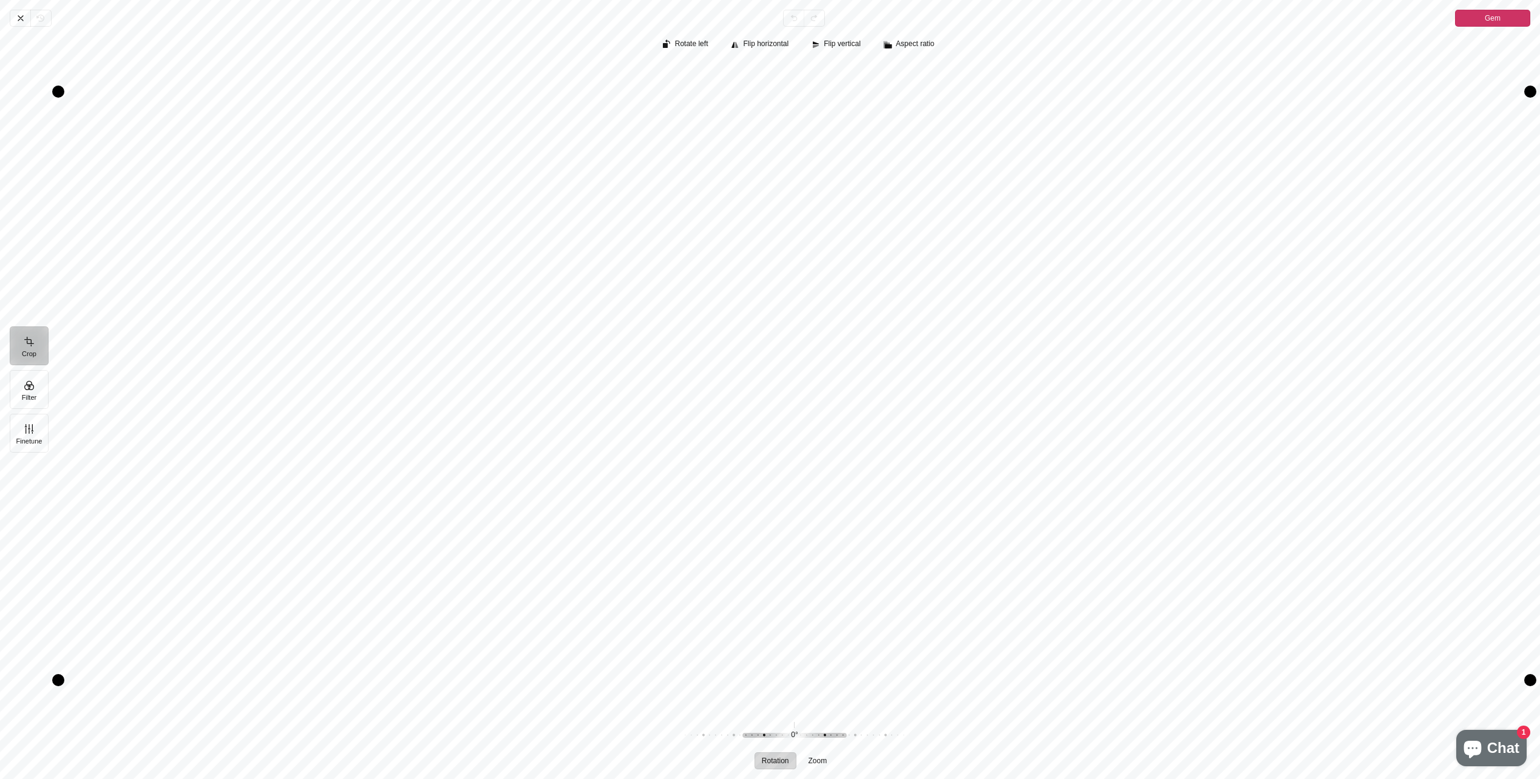
drag, startPoint x: 980, startPoint y: 242, endPoint x: 960, endPoint y: 352, distance: 111.8
click at [960, 352] on div "Pintura" at bounding box center [794, 386] width 1472 height 646
click at [955, 355] on div "Pintura" at bounding box center [794, 386] width 1472 height 646
click at [1462, 155] on div "Pintura" at bounding box center [794, 386] width 1472 height 646
click at [1510, 15] on button "Gem" at bounding box center [1492, 18] width 75 height 17
